Goal: Go to known website: Go to known website

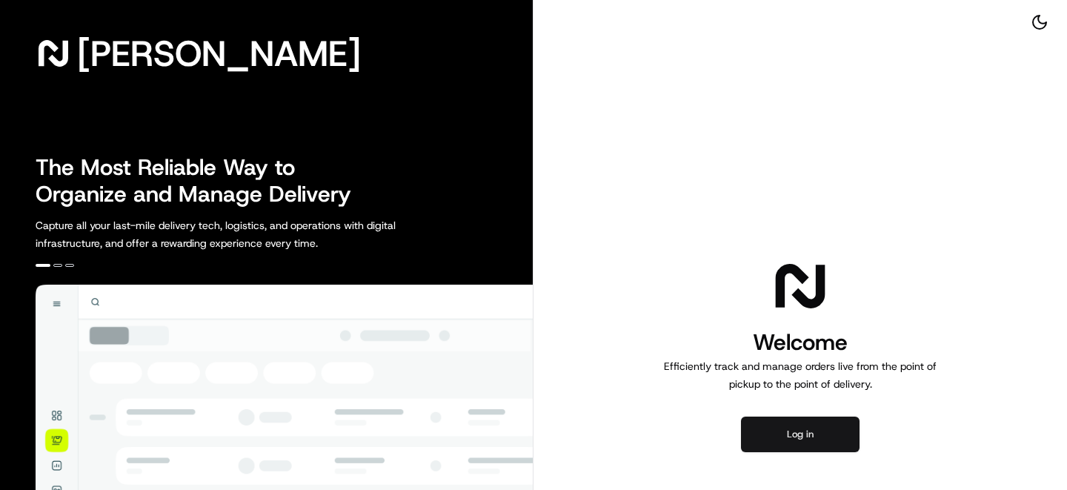
click at [783, 451] on button "Log in" at bounding box center [800, 435] width 119 height 36
